Goal: Information Seeking & Learning: Learn about a topic

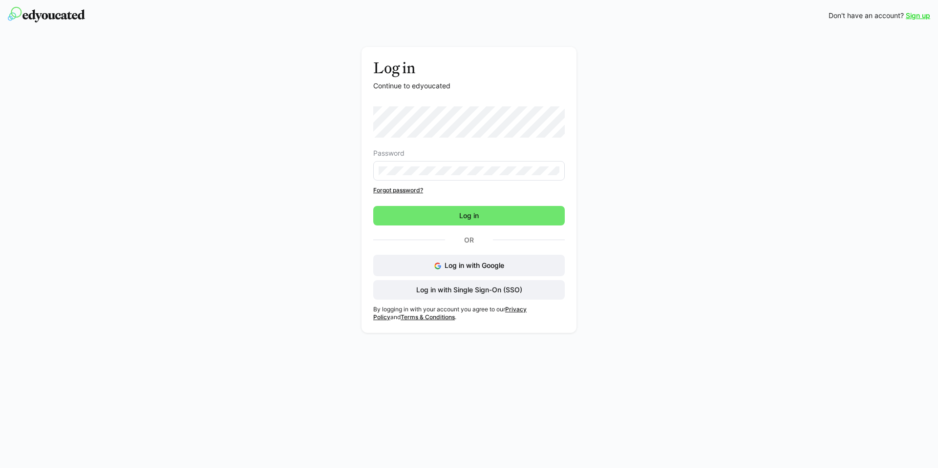
click at [443, 161] on eds-form-field "Password" at bounding box center [468, 164] width 191 height 31
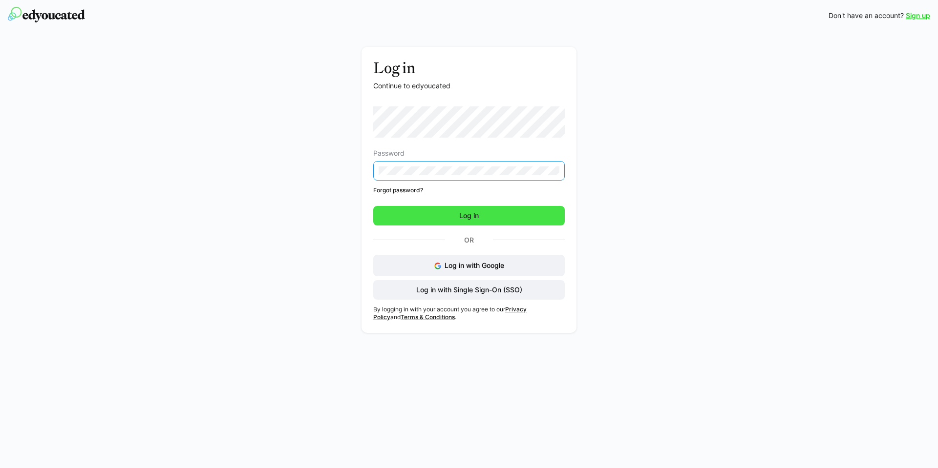
click at [476, 213] on span "Log in" at bounding box center [469, 216] width 22 height 10
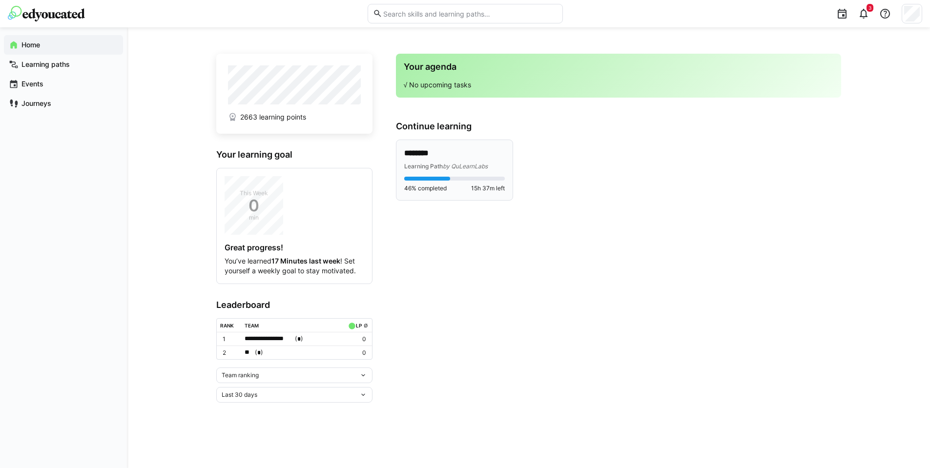
click at [463, 175] on div "******** Learning Path by QuLearnLabs 46% completed 15h 37m left" at bounding box center [454, 170] width 101 height 44
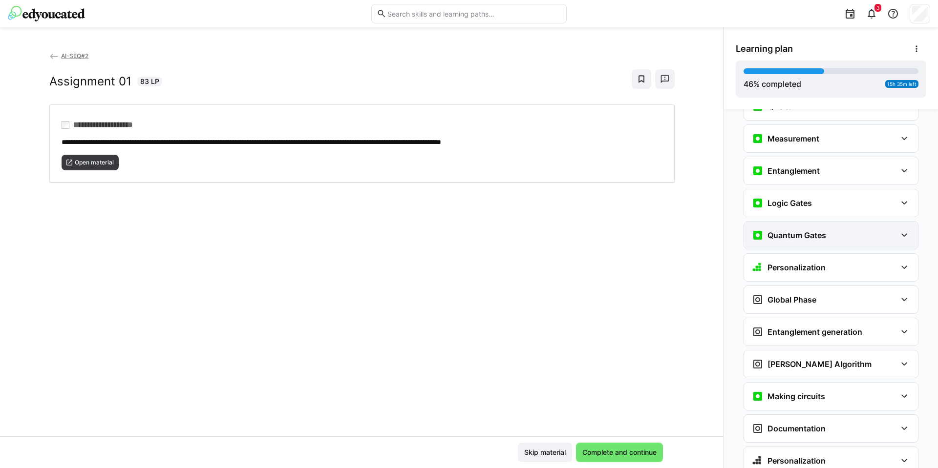
scroll to position [1235, 0]
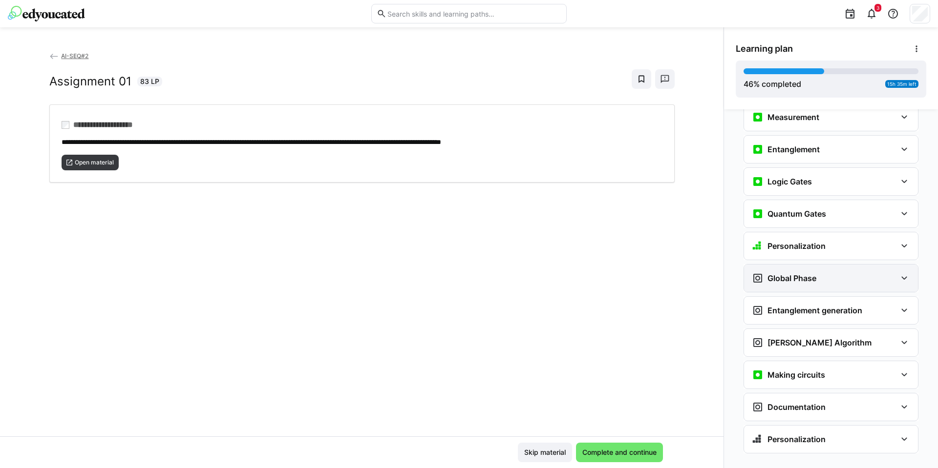
click at [833, 272] on div "Global Phase" at bounding box center [824, 278] width 145 height 12
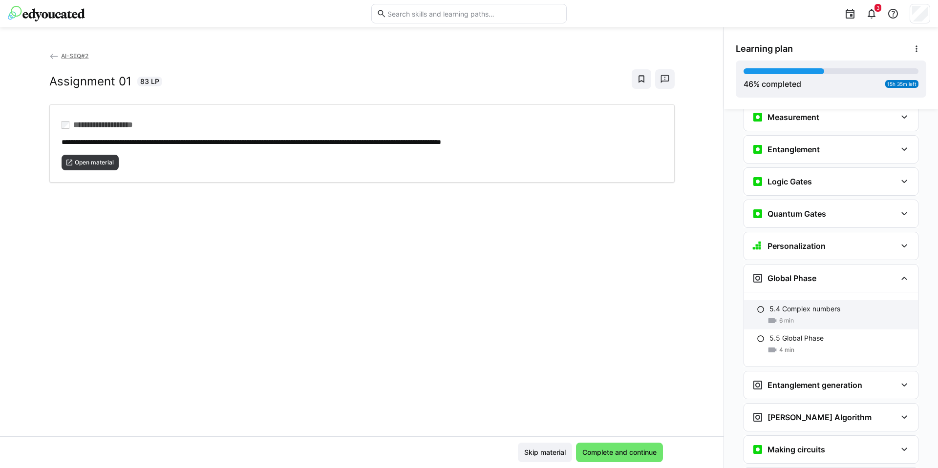
click at [804, 304] on p "5.4 Complex numbers" at bounding box center [804, 309] width 71 height 10
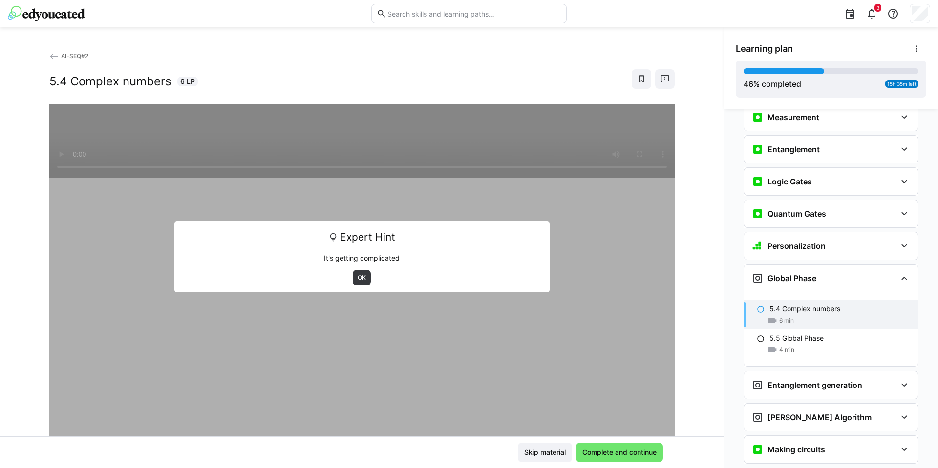
scroll to position [1309, 0]
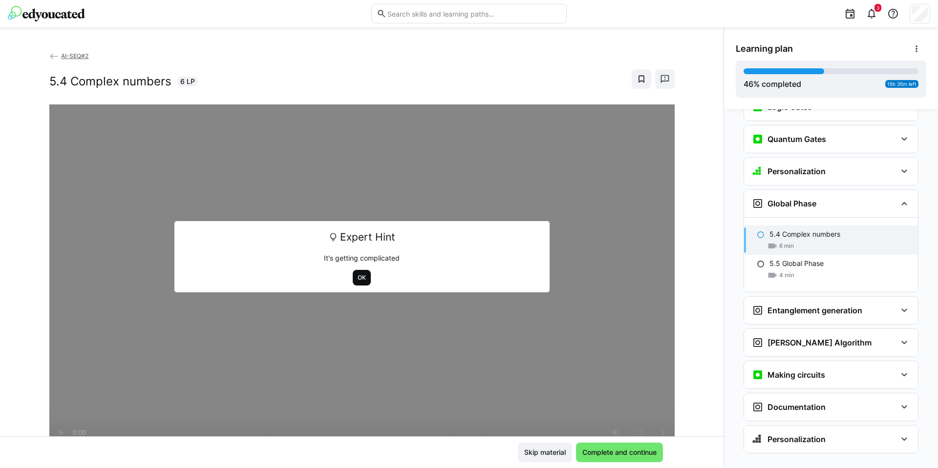
click at [358, 280] on span "OK" at bounding box center [361, 278] width 10 height 8
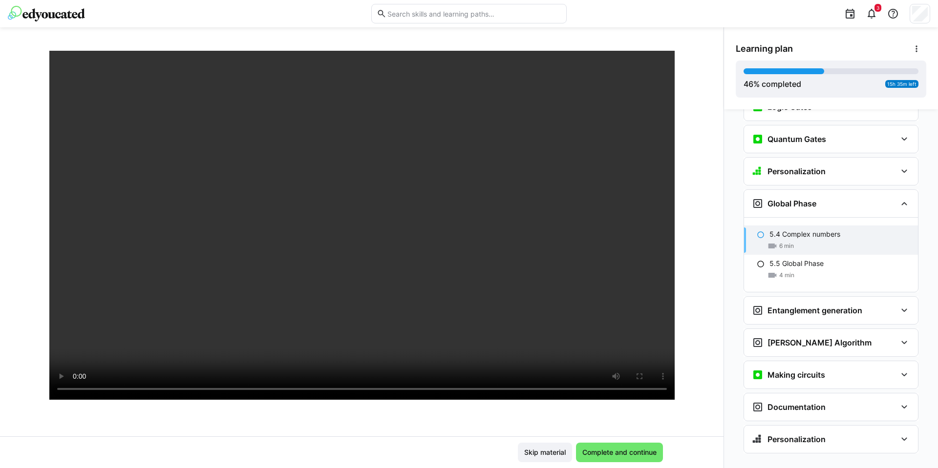
scroll to position [50, 0]
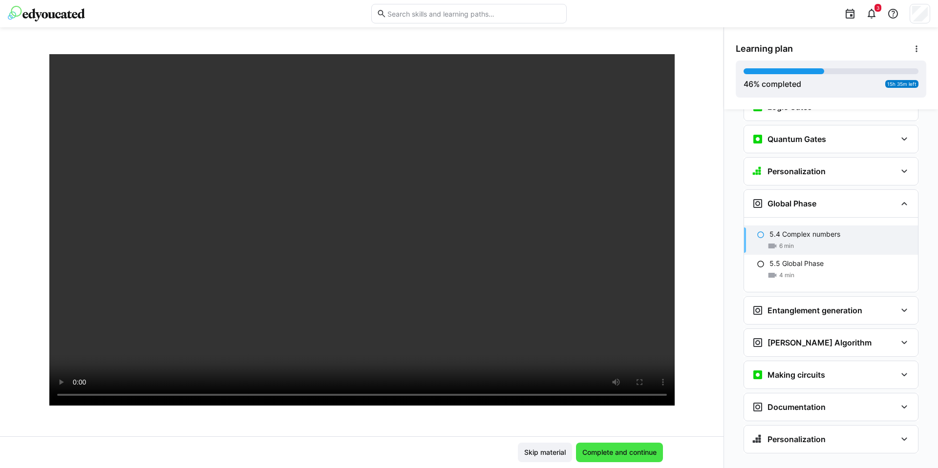
click at [638, 446] on span "Complete and continue" at bounding box center [619, 453] width 87 height 20
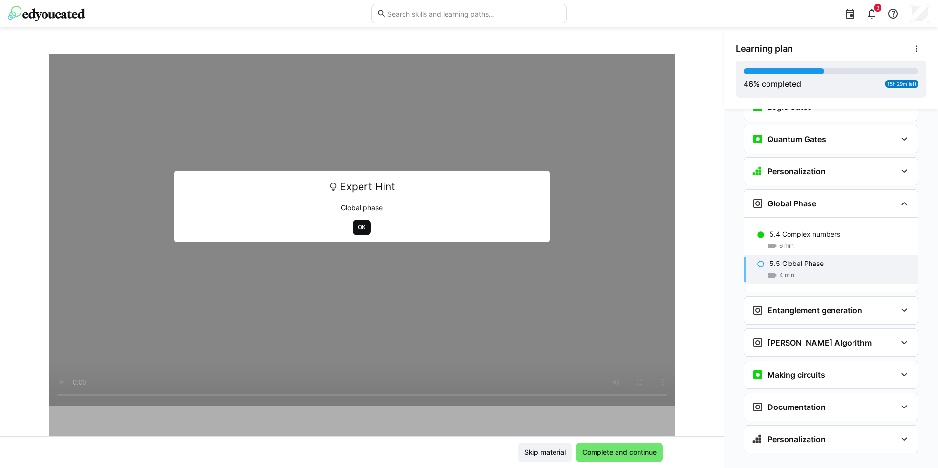
click at [354, 222] on span "OK" at bounding box center [362, 228] width 18 height 16
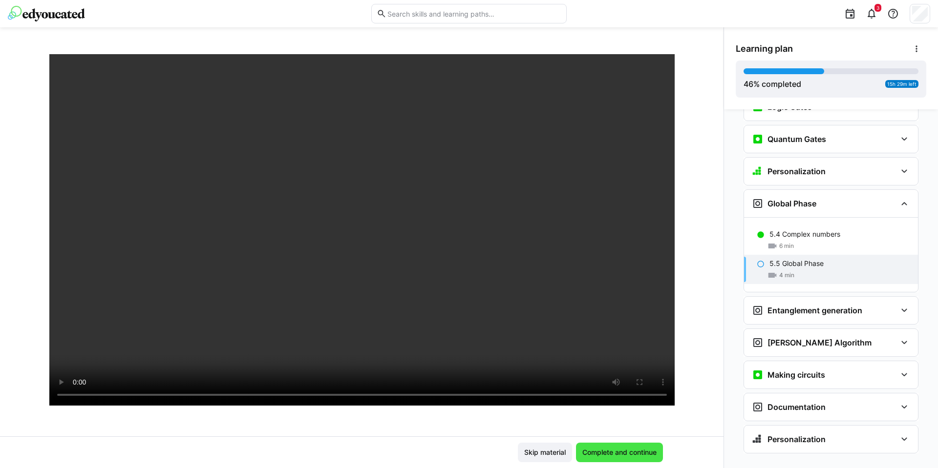
click at [631, 456] on span "Complete and continue" at bounding box center [619, 453] width 77 height 10
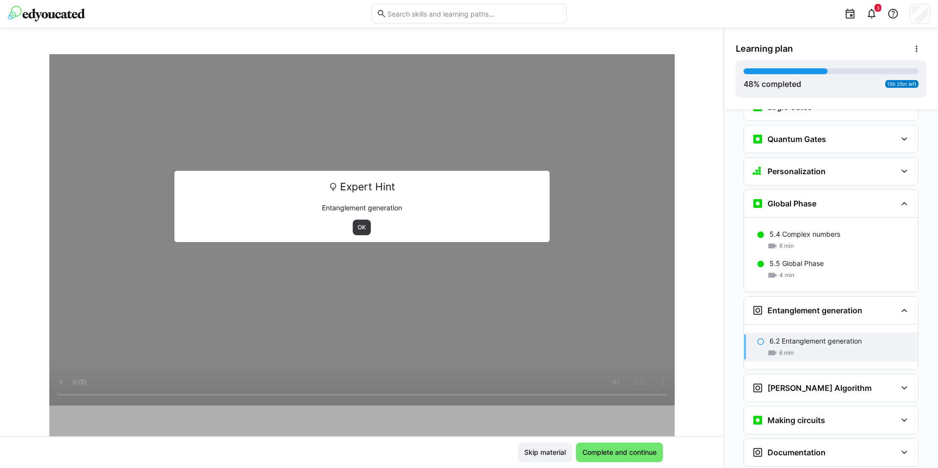
click at [356, 218] on div "Expert Hint Entanglement generation OK" at bounding box center [361, 206] width 375 height 71
click at [357, 225] on span "OK" at bounding box center [361, 228] width 10 height 8
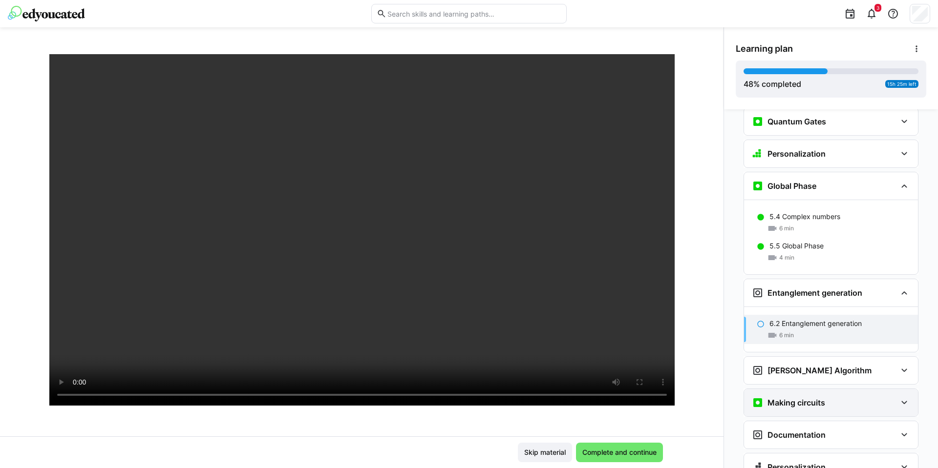
scroll to position [1355, 0]
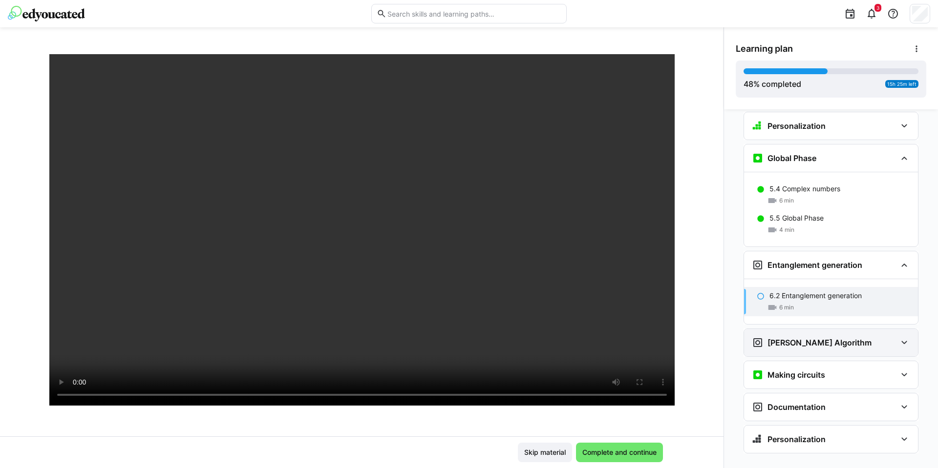
click at [904, 337] on eds-icon at bounding box center [904, 343] width 12 height 12
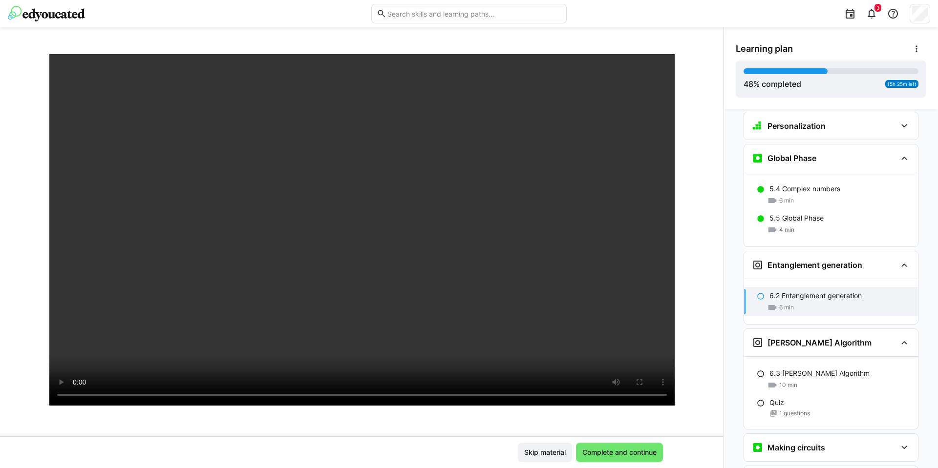
scroll to position [1427, 0]
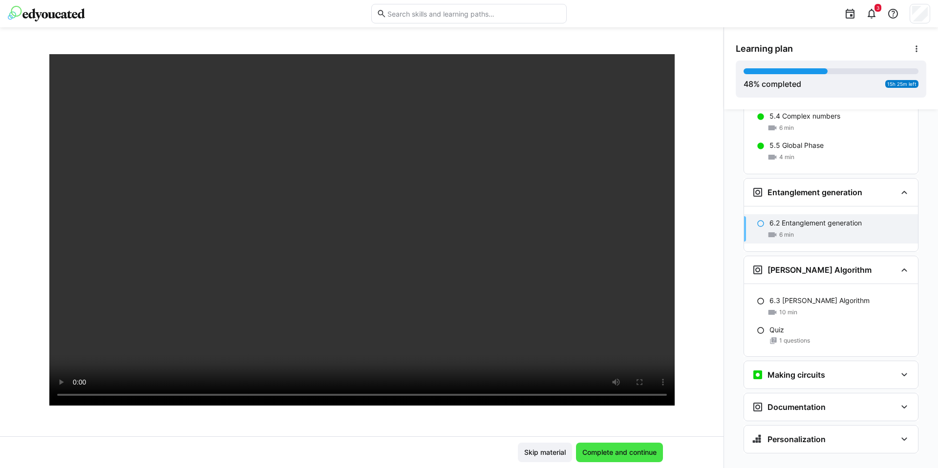
click at [625, 448] on span "Complete and continue" at bounding box center [619, 453] width 77 height 10
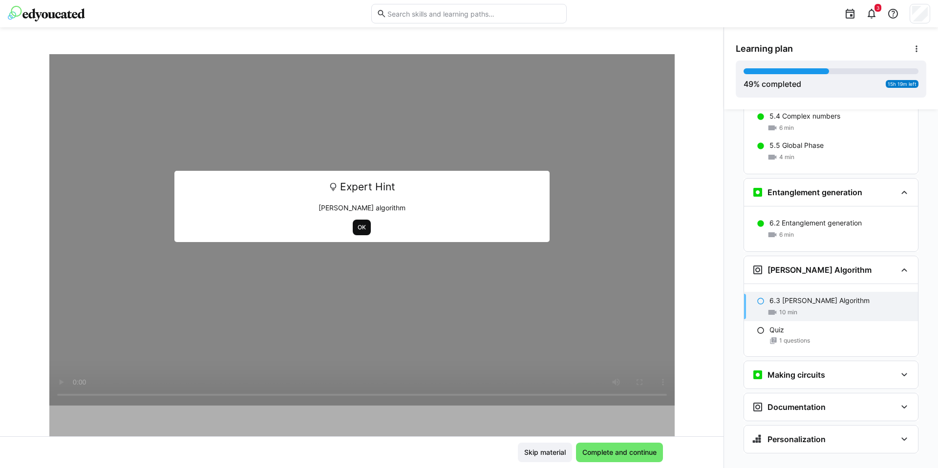
click at [356, 234] on span "OK" at bounding box center [362, 228] width 18 height 16
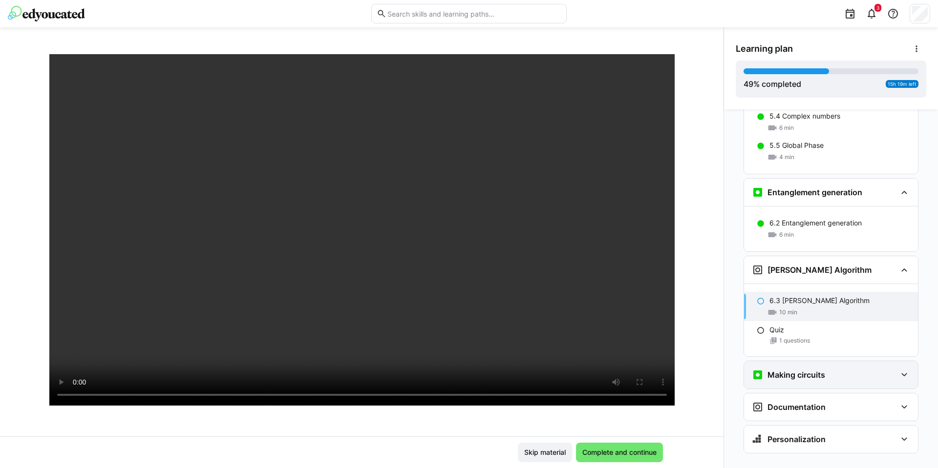
click at [905, 362] on div "Making circuits" at bounding box center [831, 374] width 174 height 27
click at [904, 369] on eds-icon at bounding box center [904, 375] width 12 height 12
click at [899, 401] on eds-icon at bounding box center [904, 407] width 12 height 12
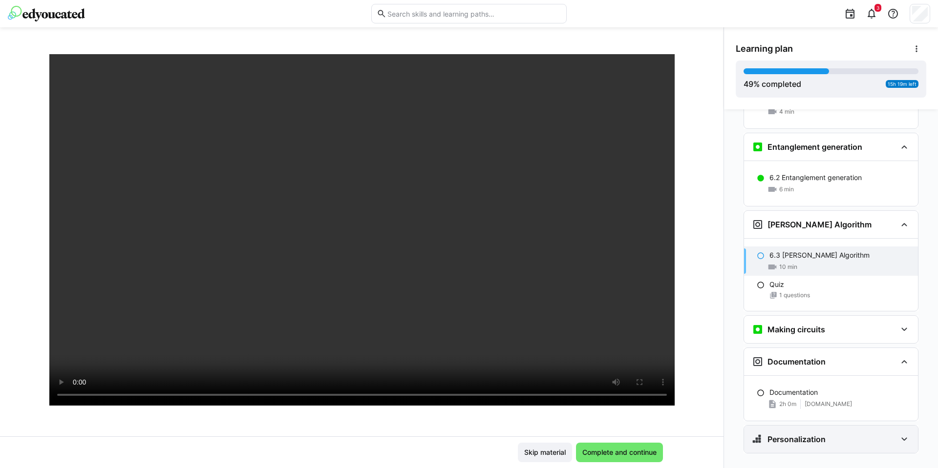
click at [900, 434] on eds-icon at bounding box center [904, 440] width 12 height 12
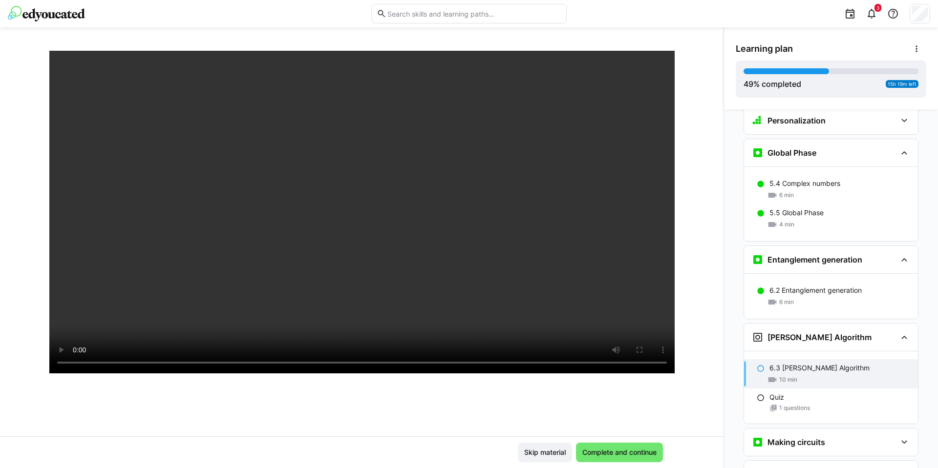
scroll to position [109, 0]
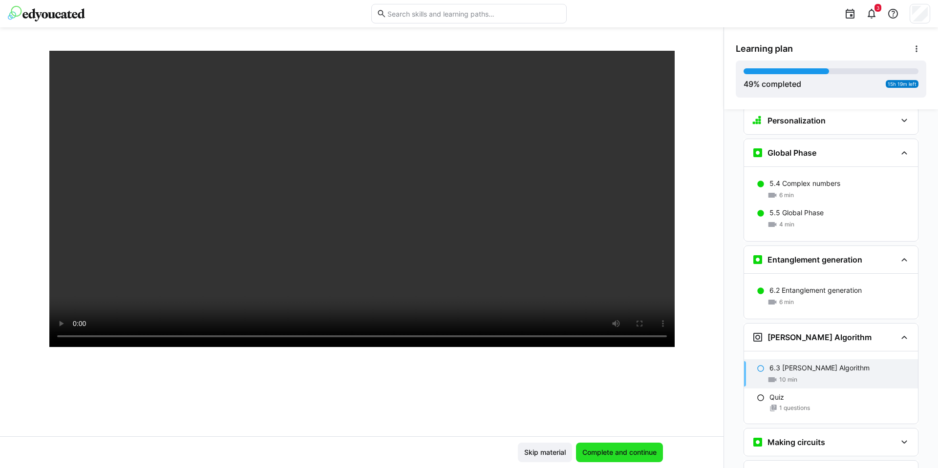
click at [614, 450] on span "Complete and continue" at bounding box center [619, 453] width 77 height 10
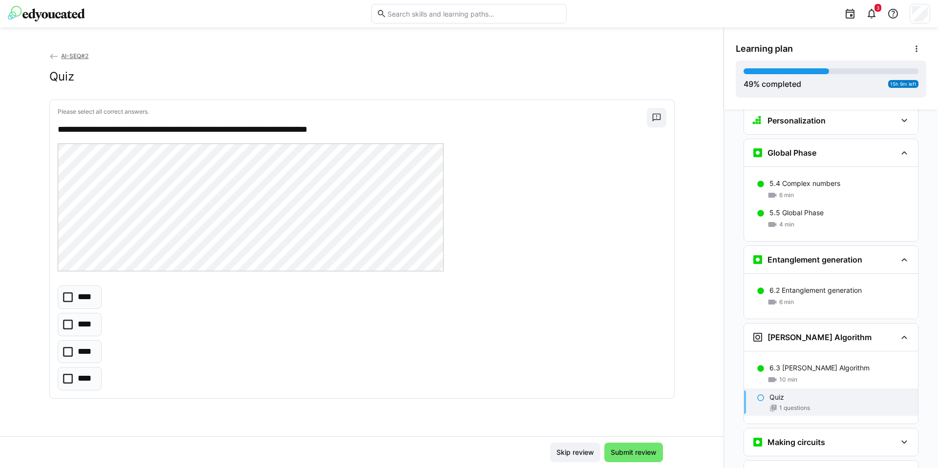
click at [58, 293] on eds-checkbox "****" at bounding box center [80, 297] width 44 height 23
click at [638, 455] on span "Submit review" at bounding box center [633, 453] width 49 height 10
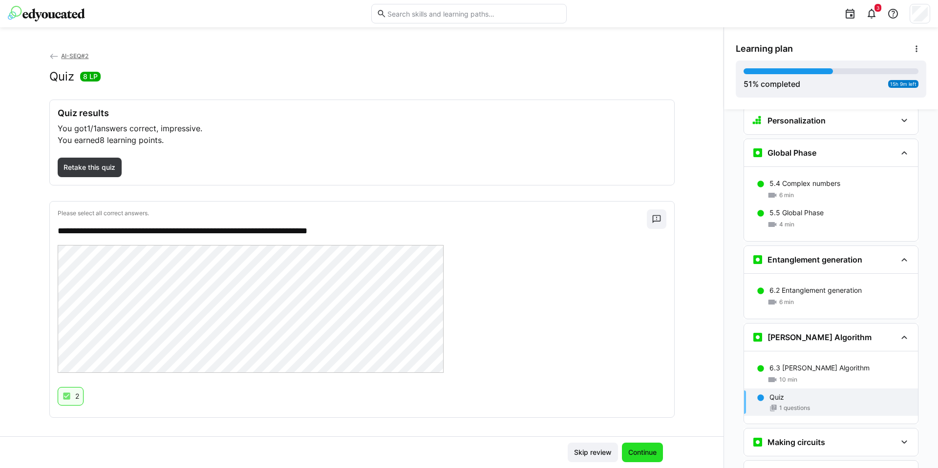
click at [641, 457] on span "Continue" at bounding box center [642, 453] width 31 height 10
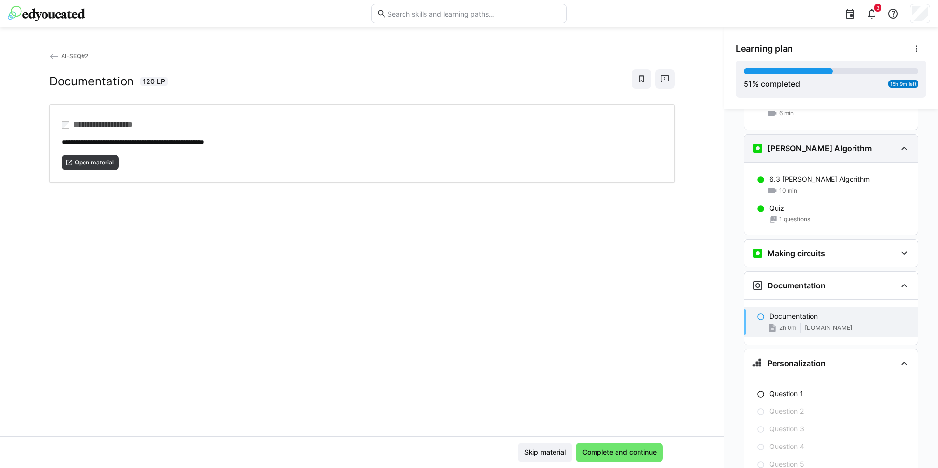
scroll to position [1594, 0]
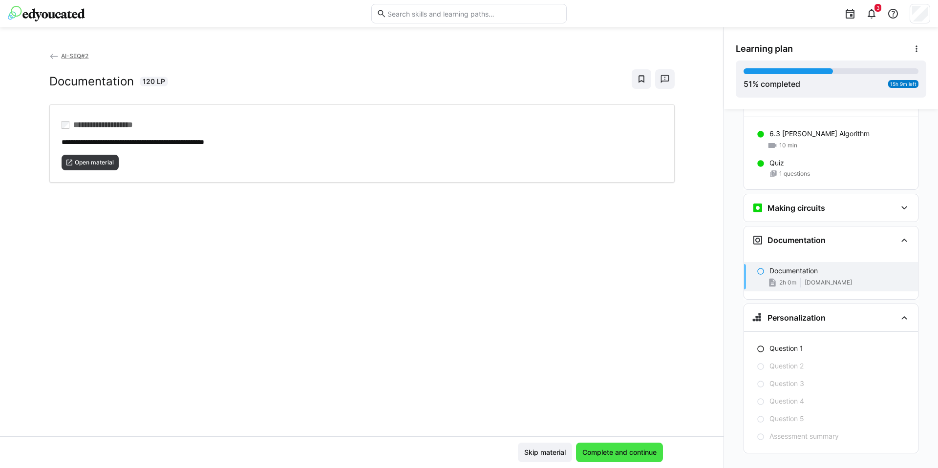
click at [618, 454] on span "Complete and continue" at bounding box center [619, 453] width 77 height 10
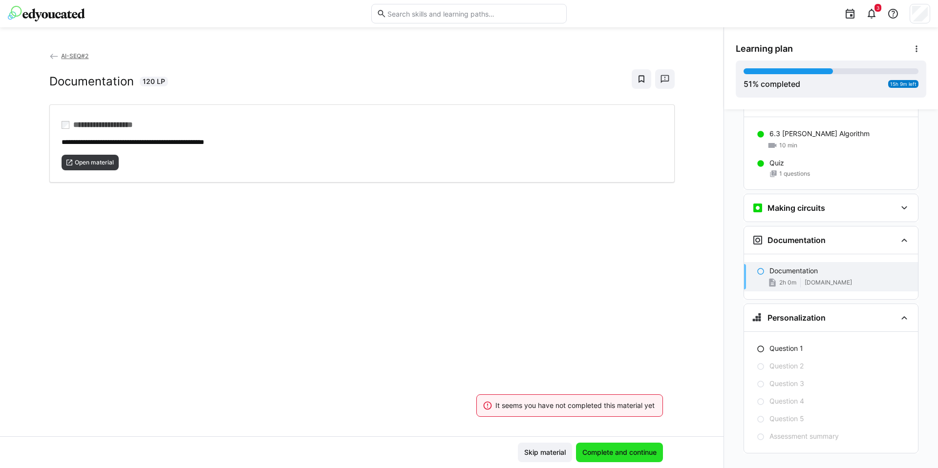
click at [618, 454] on span "Complete and continue" at bounding box center [619, 453] width 77 height 10
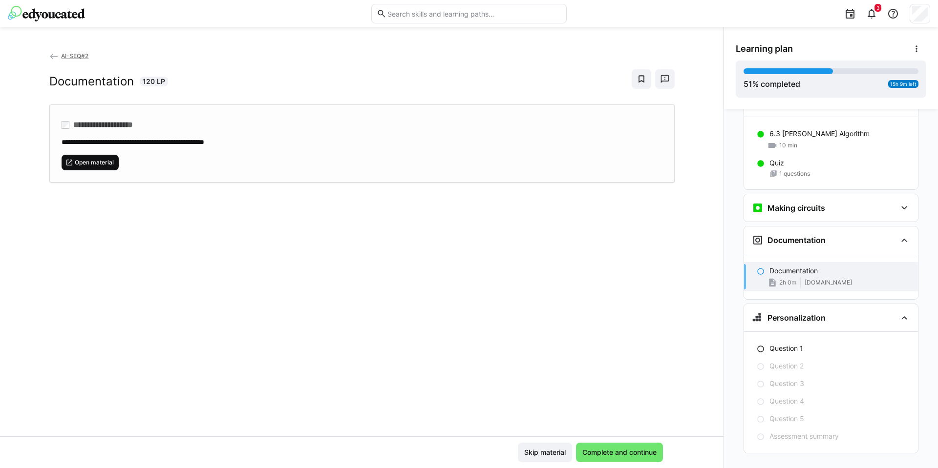
click at [107, 160] on span "Open material" at bounding box center [94, 163] width 41 height 8
click at [642, 451] on span "Complete and continue" at bounding box center [619, 453] width 77 height 10
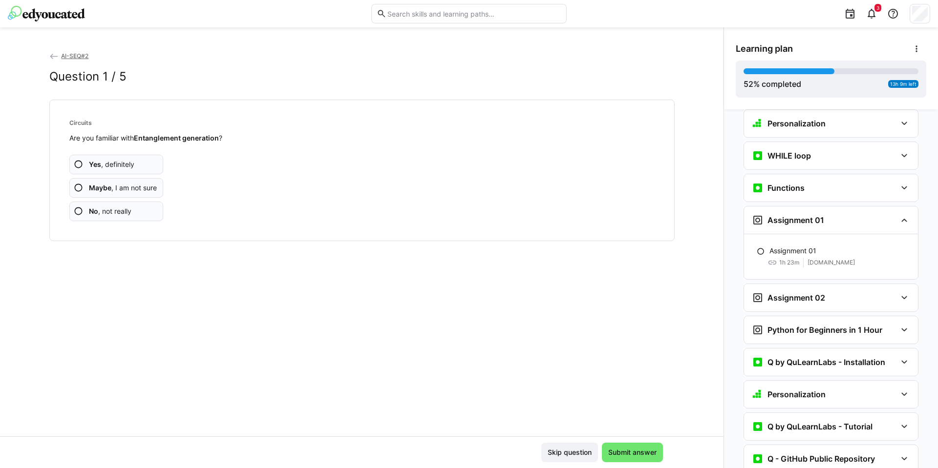
scroll to position [703, 0]
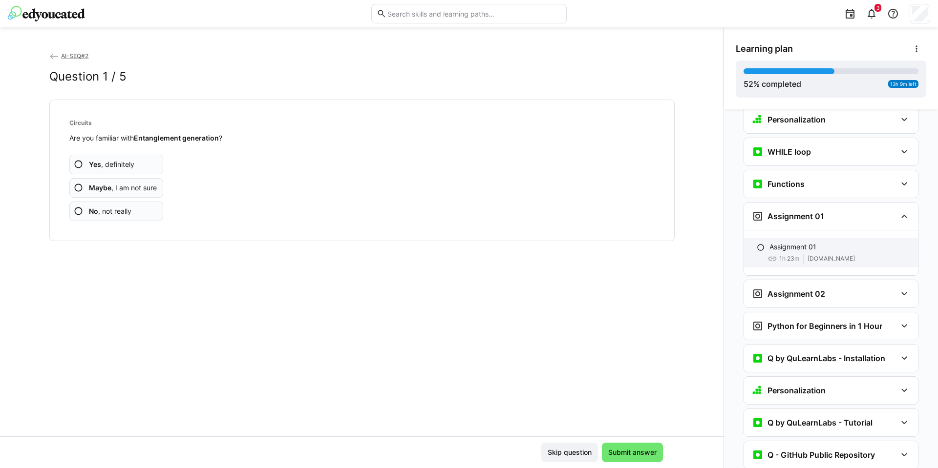
click at [830, 254] on div "1h 23m [DOMAIN_NAME]" at bounding box center [839, 259] width 141 height 10
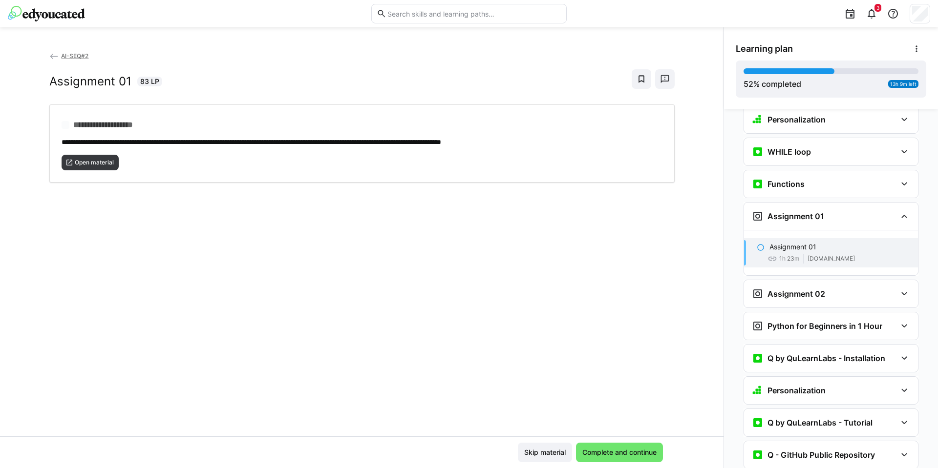
scroll to position [780, 0]
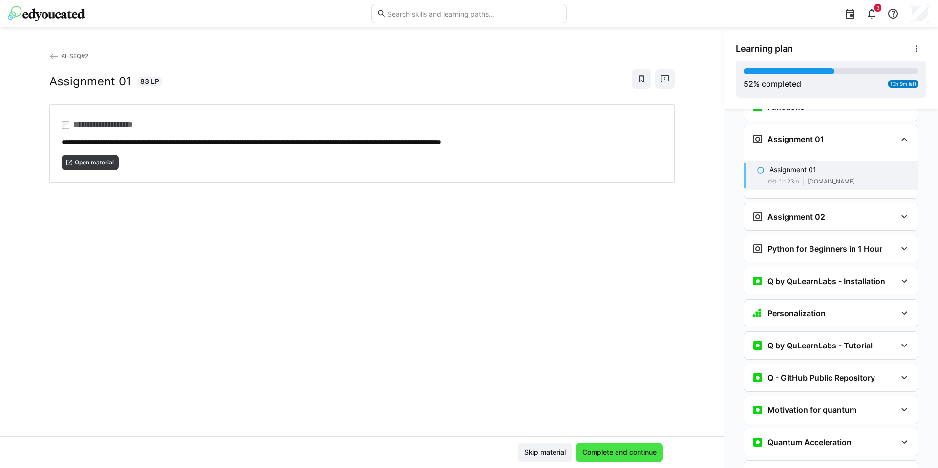
click at [633, 453] on span "Complete and continue" at bounding box center [619, 453] width 77 height 10
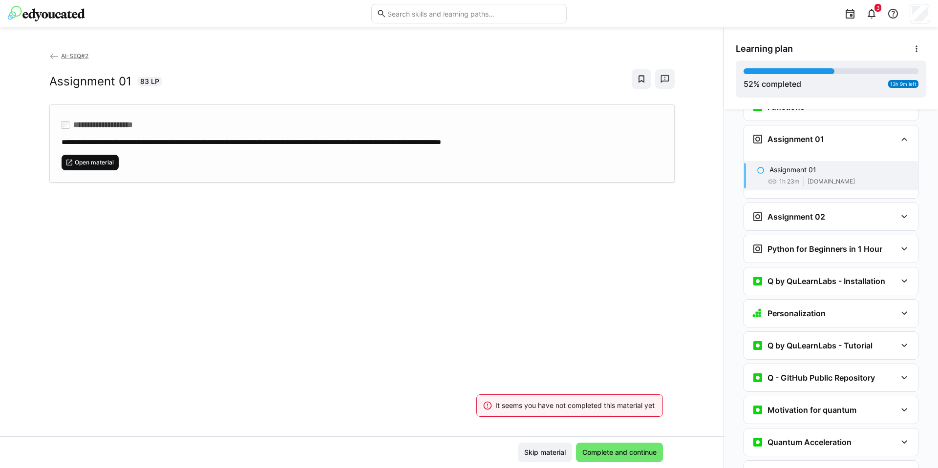
click at [107, 163] on span "Open material" at bounding box center [94, 163] width 41 height 8
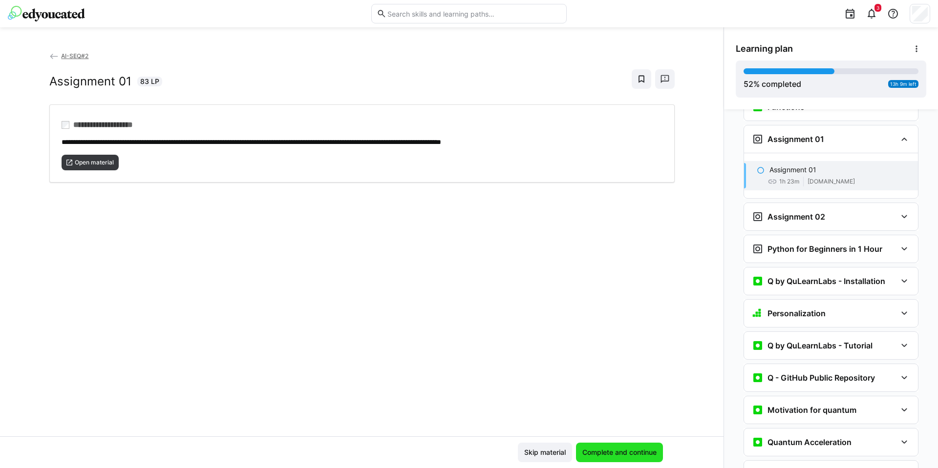
click at [615, 457] on span "Complete and continue" at bounding box center [619, 453] width 77 height 10
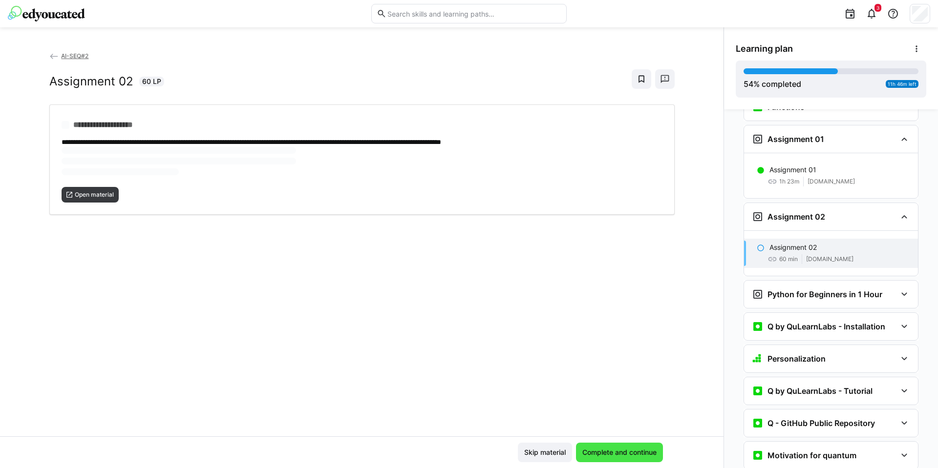
scroll to position [858, 0]
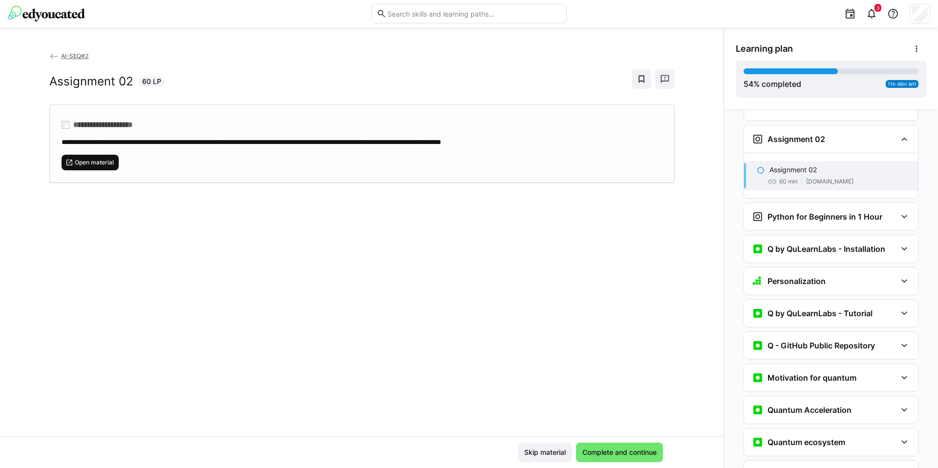
click at [93, 159] on span "Open material" at bounding box center [94, 163] width 41 height 8
click at [608, 458] on span "Complete and continue" at bounding box center [619, 453] width 87 height 20
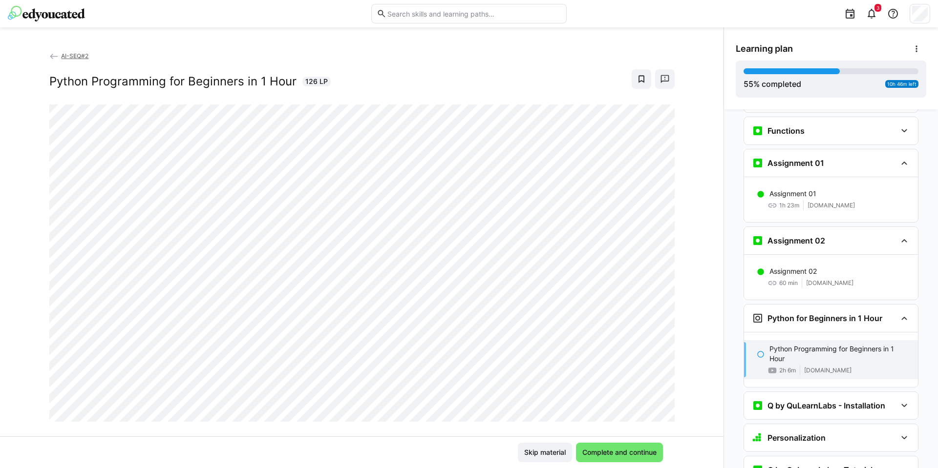
scroll to position [877, 0]
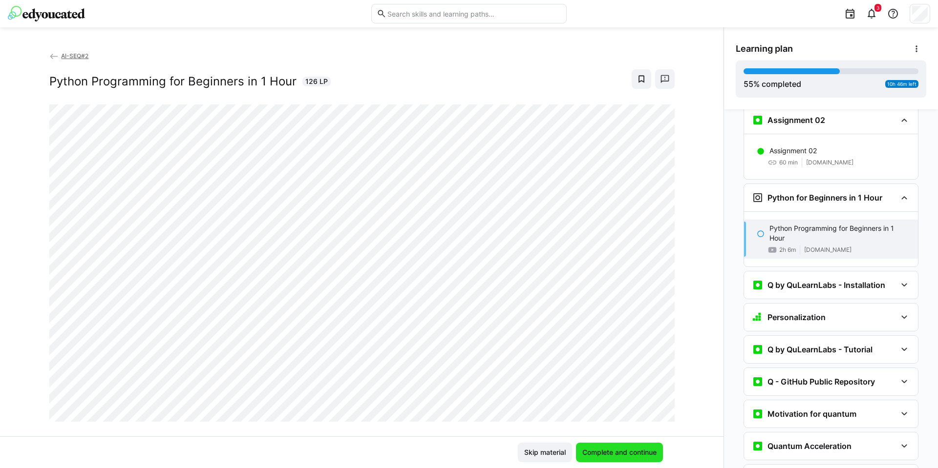
click at [633, 454] on span "Complete and continue" at bounding box center [619, 453] width 77 height 10
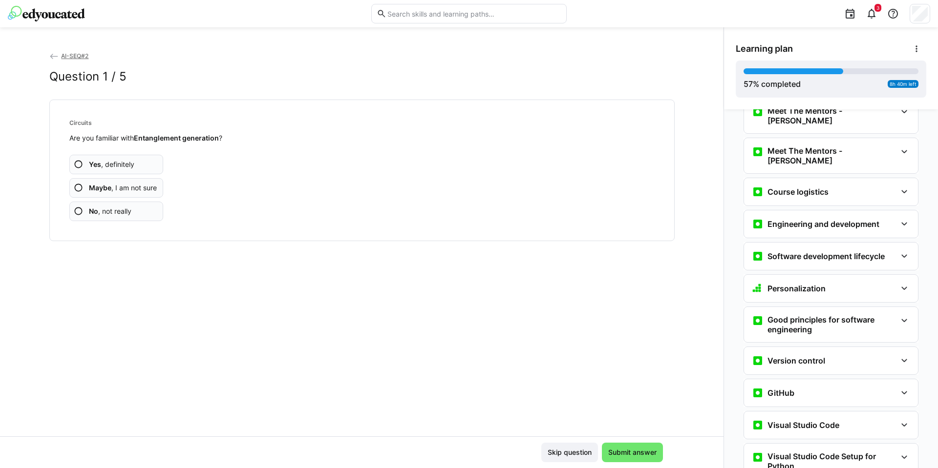
scroll to position [0, 0]
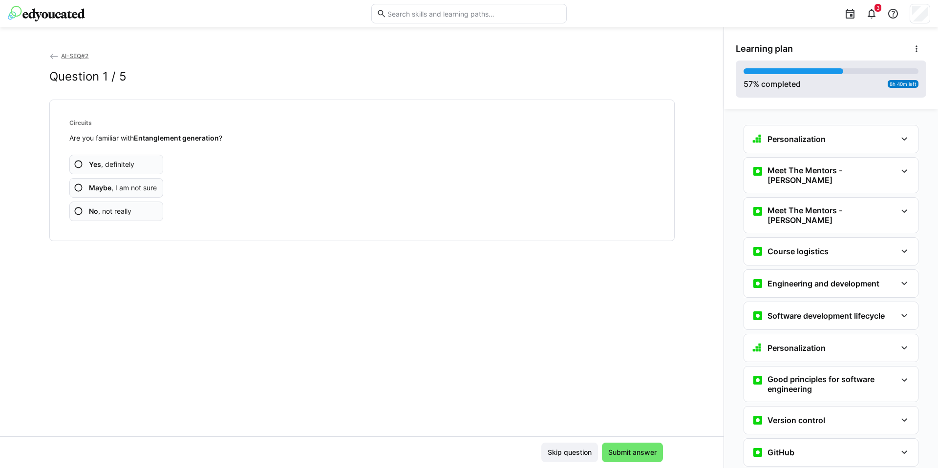
click at [867, 86] on div "57 % completed 8h 40m left" at bounding box center [830, 78] width 175 height 21
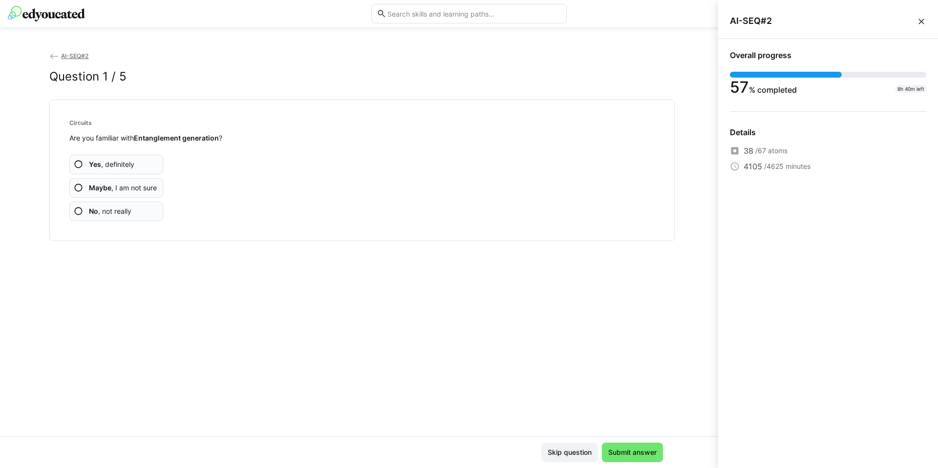
click at [931, 19] on div "AI-SEQ#2" at bounding box center [828, 21] width 220 height 35
click at [922, 25] on eds-icon at bounding box center [921, 22] width 10 height 10
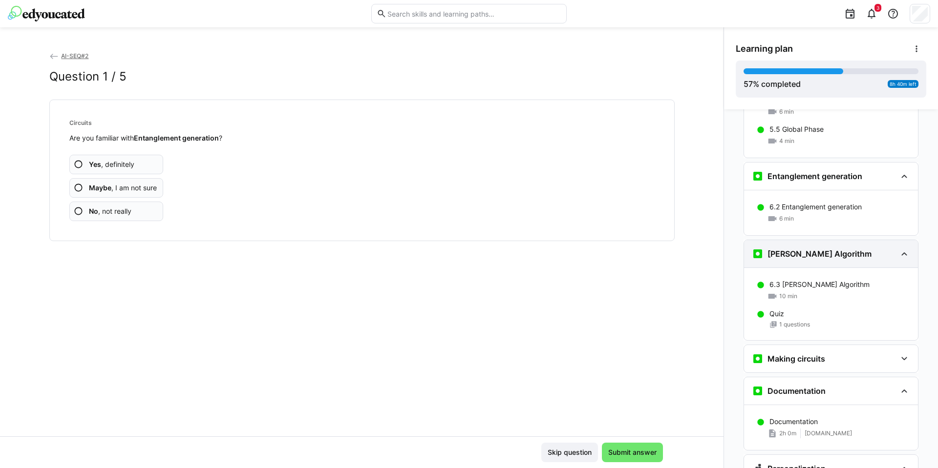
scroll to position [1519, 0]
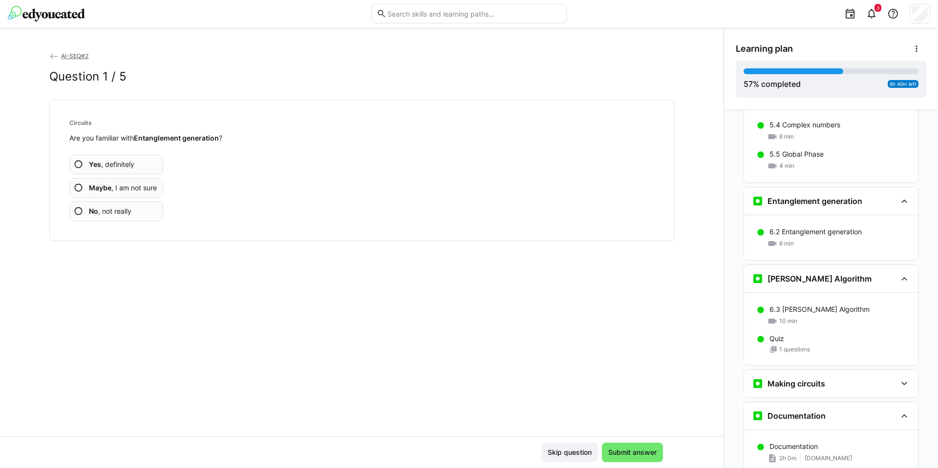
click at [117, 164] on span "Yes , definitely" at bounding box center [111, 165] width 45 height 10
click at [111, 167] on span "Yes , definitely" at bounding box center [111, 165] width 45 height 10
click at [129, 185] on span "Maybe , I am not sure" at bounding box center [123, 188] width 68 height 10
drag, startPoint x: 140, startPoint y: 182, endPoint x: 249, endPoint y: 209, distance: 112.6
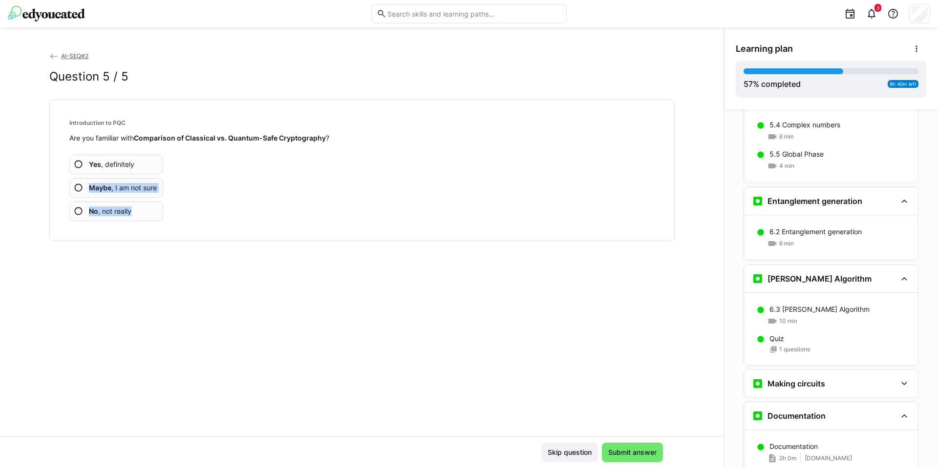
click at [249, 209] on div "Yes , definitely Maybe , I am not sure No , not really" at bounding box center [361, 182] width 585 height 78
click at [139, 209] on app-assessment-question-radio "No , not really" at bounding box center [116, 212] width 94 height 20
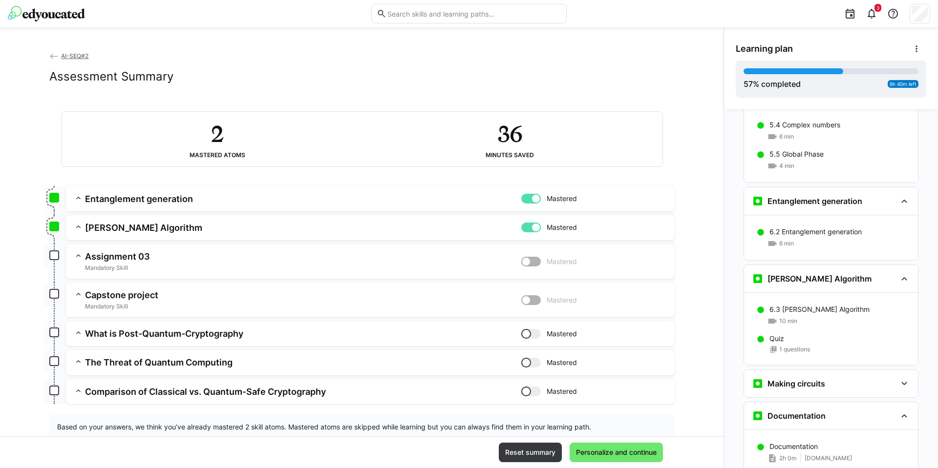
scroll to position [27, 0]
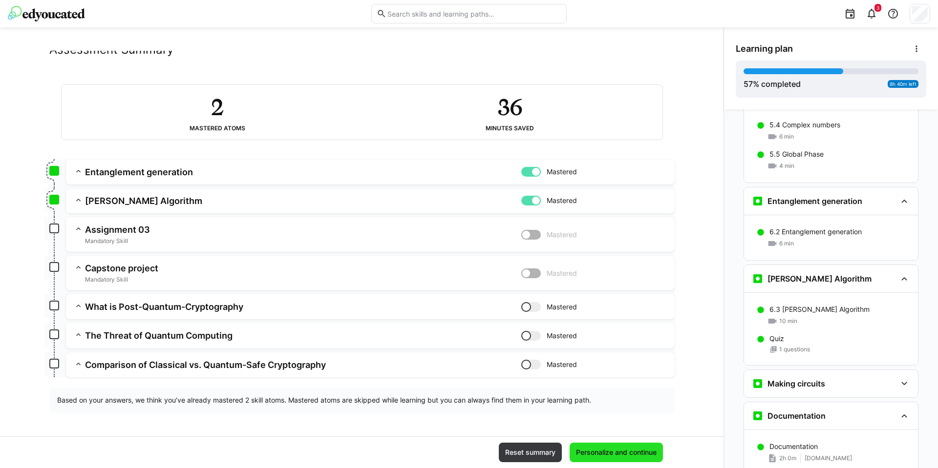
click at [604, 455] on span "Personalize and continue" at bounding box center [616, 453] width 84 height 10
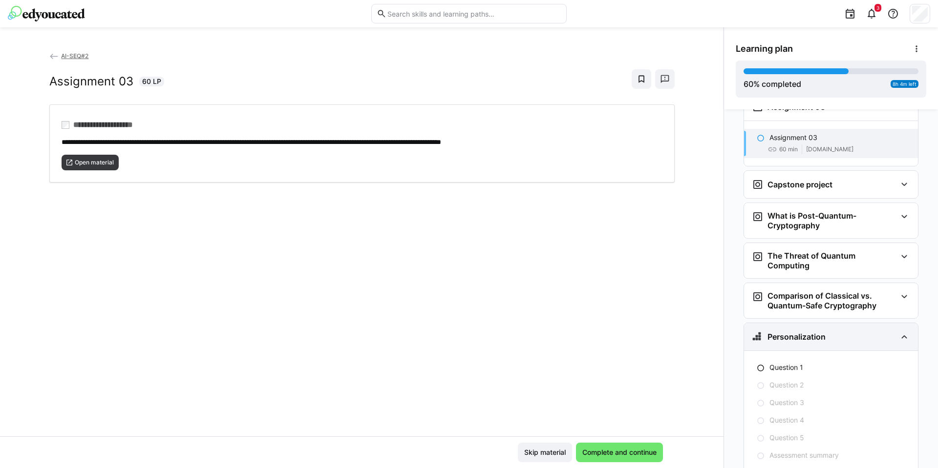
scroll to position [2022, 0]
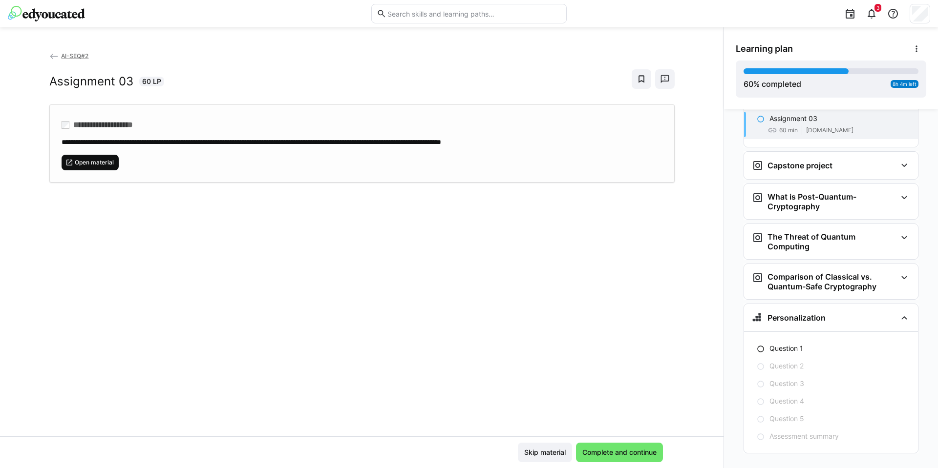
click at [99, 163] on span "Open material" at bounding box center [94, 163] width 41 height 8
click at [99, 167] on span "Open material" at bounding box center [91, 163] width 58 height 16
click at [634, 453] on span "Complete and continue" at bounding box center [619, 453] width 77 height 10
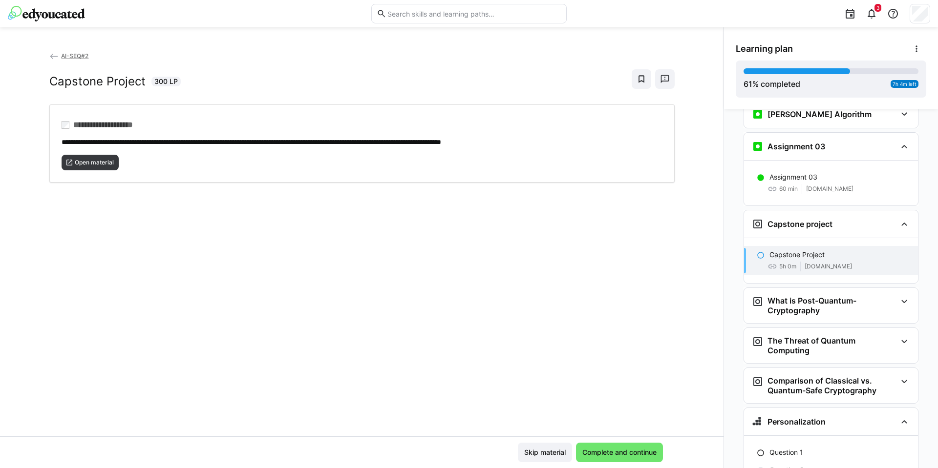
scroll to position [2067, 0]
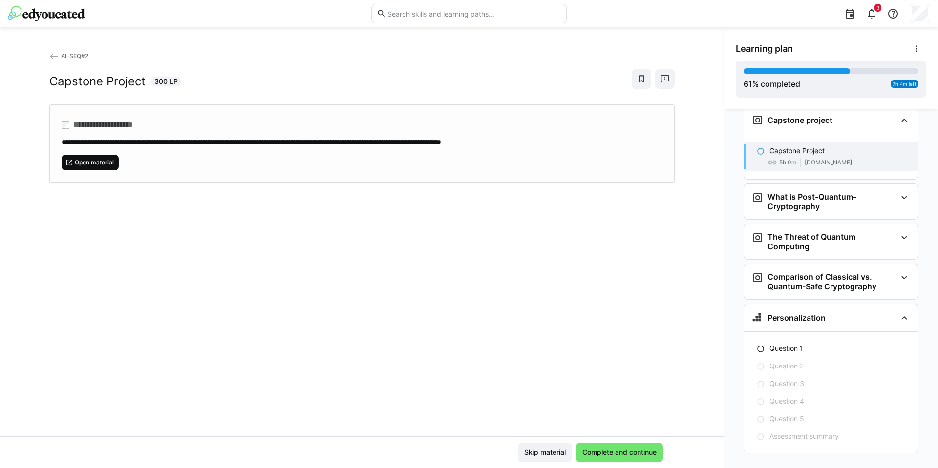
click at [111, 169] on span "Open material" at bounding box center [91, 163] width 58 height 16
